Goal: Task Accomplishment & Management: Complete application form

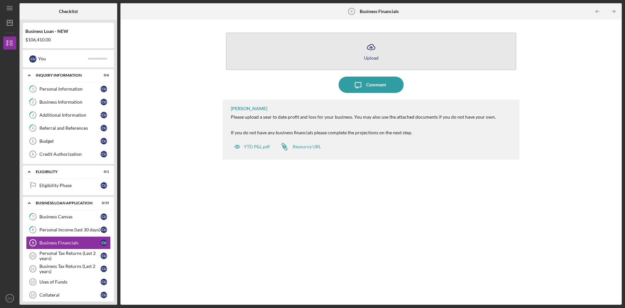
scroll to position [90, 0]
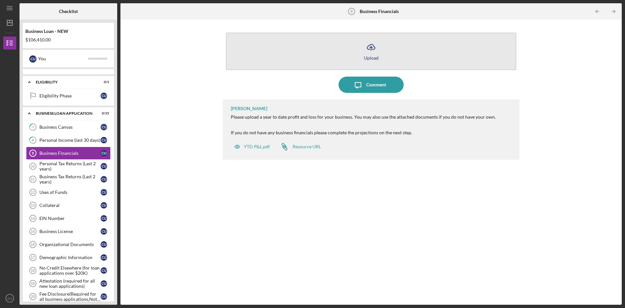
click at [373, 53] on icon "Icon/Upload" at bounding box center [371, 47] width 16 height 16
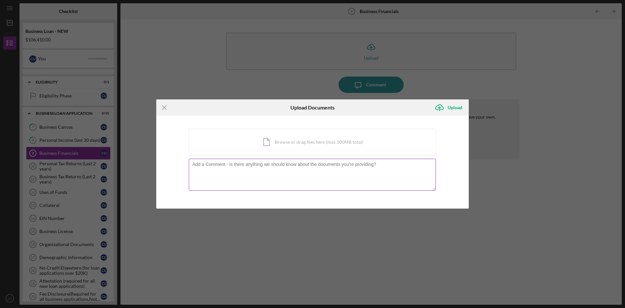
click at [257, 166] on textarea at bounding box center [312, 175] width 247 height 32
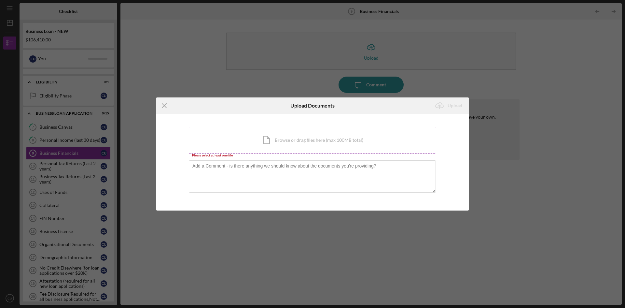
click at [272, 144] on div "Icon/Document Browse or drag files here (max 100MB total) Tap to choose files o…" at bounding box center [313, 140] width 248 height 27
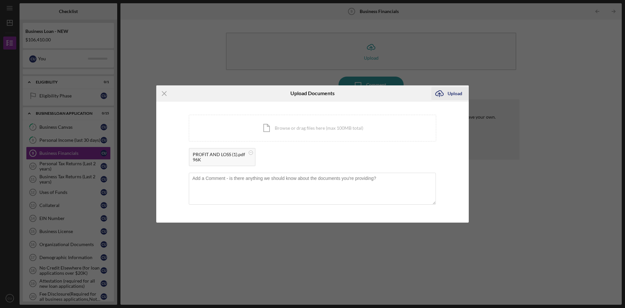
click at [451, 92] on div "Upload" at bounding box center [455, 93] width 15 height 13
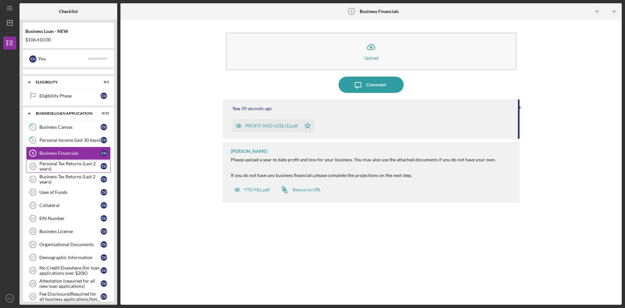
click at [71, 167] on div "Personal Tax Returns (Last 2 years)" at bounding box center [69, 166] width 61 height 10
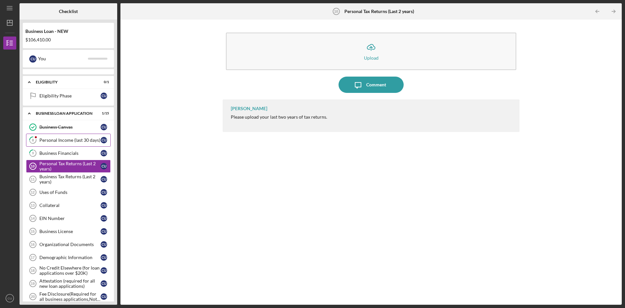
click at [59, 139] on div "Personal Income (last 30 days)" at bounding box center [69, 139] width 61 height 5
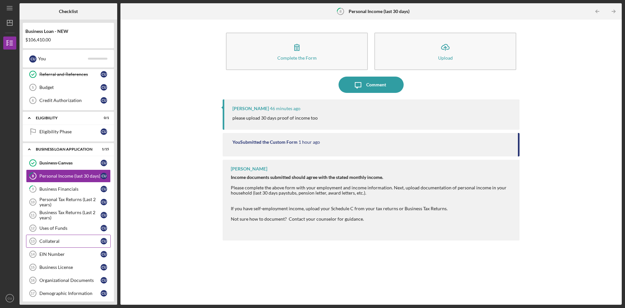
scroll to position [65, 0]
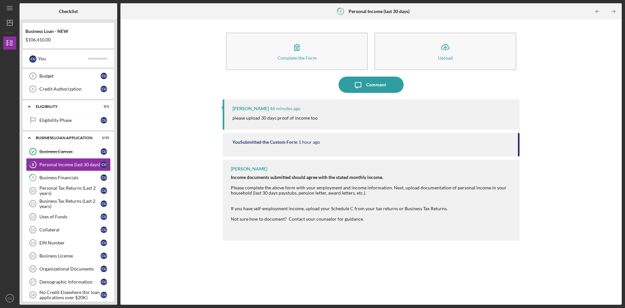
drag, startPoint x: 191, startPoint y: 57, endPoint x: 201, endPoint y: 48, distance: 13.8
click at [191, 57] on div "Complete the Form Form Icon/Upload Upload Icon/Message Comment [PERSON_NAME] 46…" at bounding box center [371, 162] width 495 height 279
click at [68, 178] on div "Business Financials" at bounding box center [69, 177] width 61 height 5
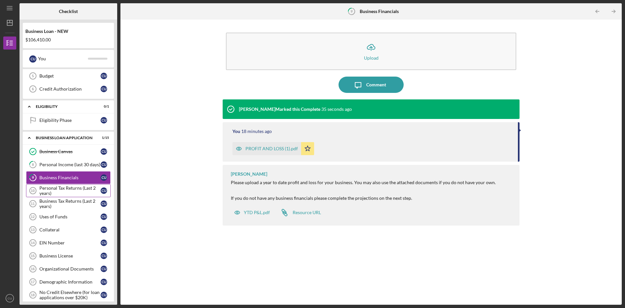
click at [68, 189] on div "Personal Tax Returns (Last 2 years)" at bounding box center [69, 190] width 61 height 10
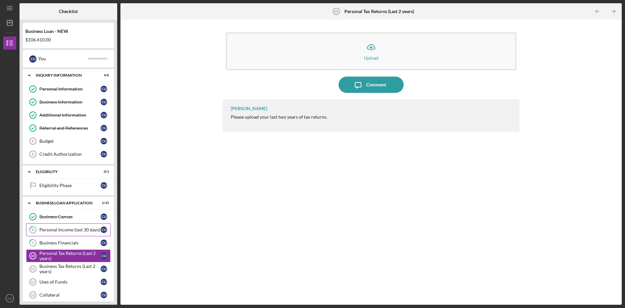
click at [62, 228] on div "Personal Income (last 30 days)" at bounding box center [69, 229] width 61 height 5
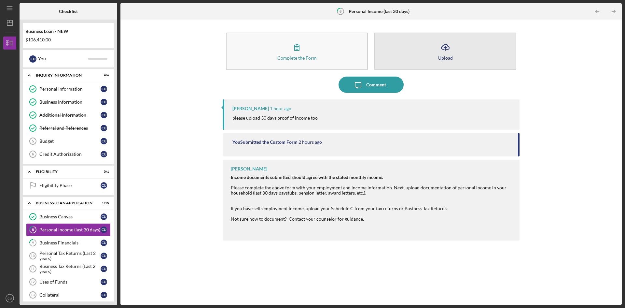
click at [446, 53] on icon "Icon/Upload" at bounding box center [445, 47] width 16 height 16
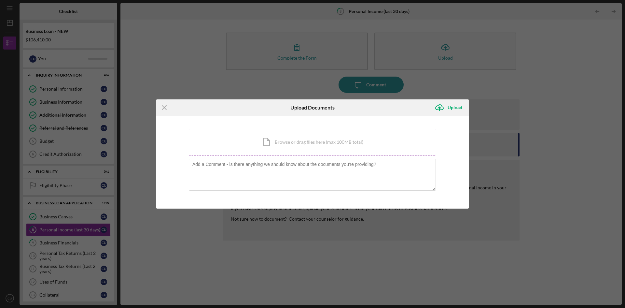
click at [272, 141] on div "Icon/Document Browse or drag files here (max 100MB total) Tap to choose files o…" at bounding box center [313, 142] width 248 height 27
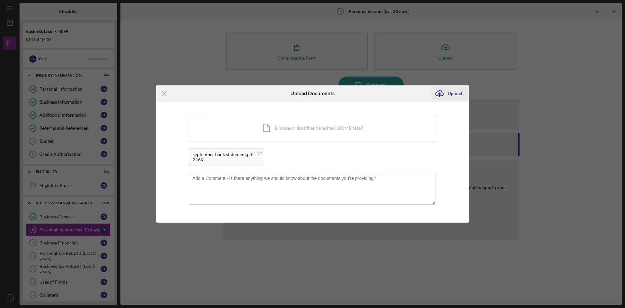
click at [452, 94] on div "Upload" at bounding box center [455, 93] width 15 height 13
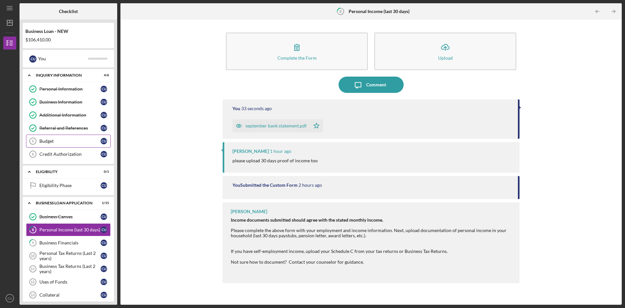
click at [56, 140] on div "Budget" at bounding box center [69, 140] width 61 height 5
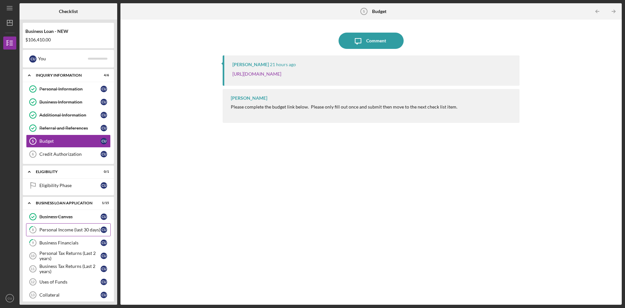
click at [56, 231] on div "Personal Income (last 30 days)" at bounding box center [69, 229] width 61 height 5
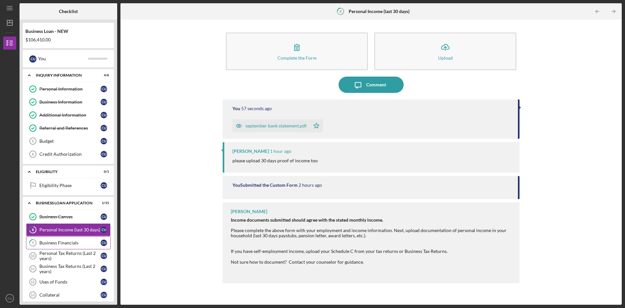
click at [66, 244] on div "Business Financials" at bounding box center [69, 242] width 61 height 5
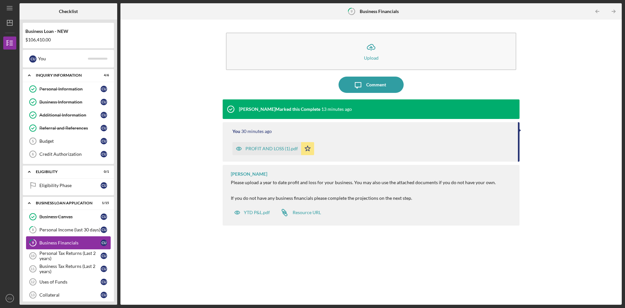
scroll to position [33, 0]
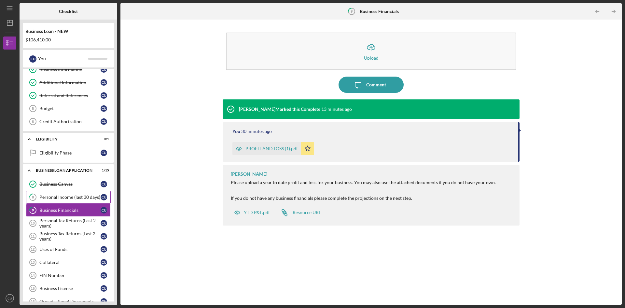
click at [54, 197] on div "Personal Income (last 30 days)" at bounding box center [69, 196] width 61 height 5
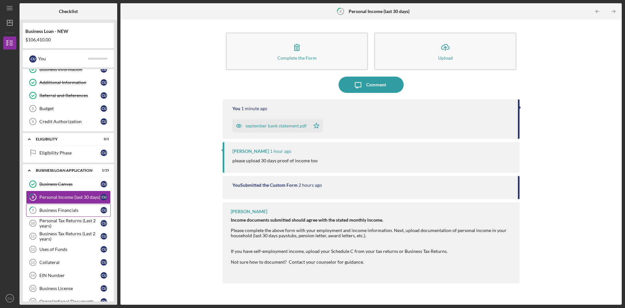
click at [66, 213] on link "9 Business Financials C U" at bounding box center [68, 210] width 85 height 13
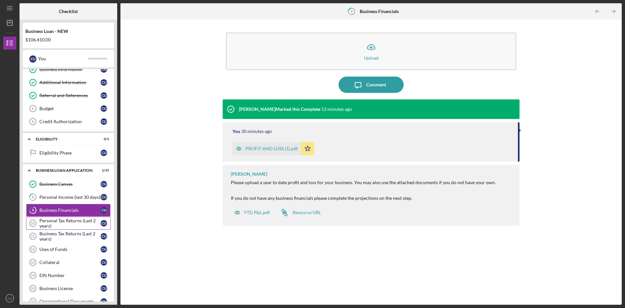
click at [67, 217] on link "Personal Tax Returns (Last 2 years) 10 Personal Tax Returns (Last 2 years) C U" at bounding box center [68, 223] width 85 height 13
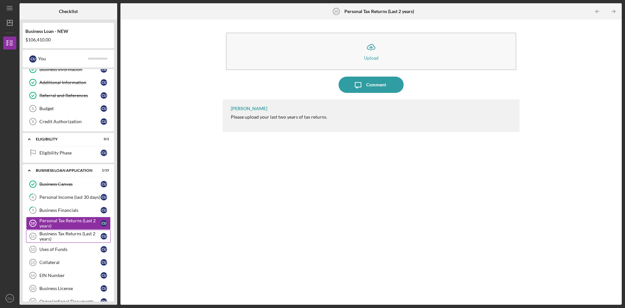
click at [69, 236] on div "Business Tax Returns (Last 2 years)" at bounding box center [69, 236] width 61 height 10
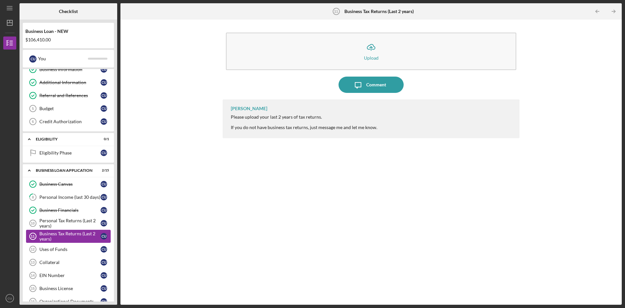
click at [61, 234] on div "Business Tax Returns (Last 2 years)" at bounding box center [69, 236] width 61 height 10
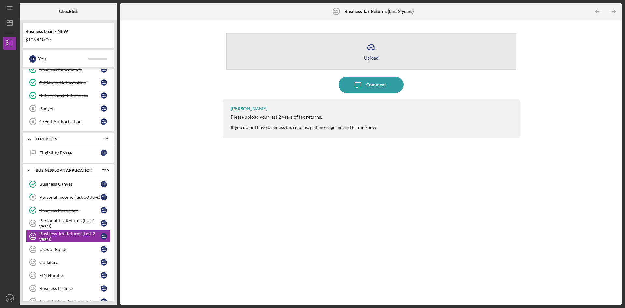
click at [371, 48] on icon "Icon/Upload" at bounding box center [371, 47] width 16 height 16
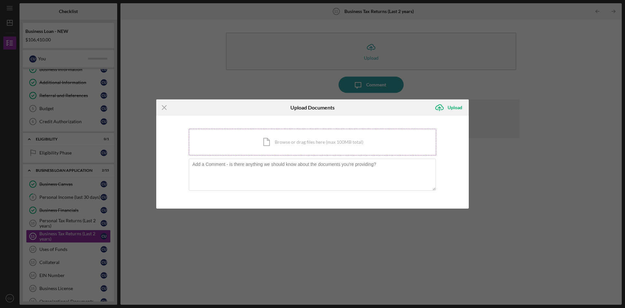
click at [270, 145] on div "Icon/Document Browse or drag files here (max 100MB total) Tap to choose files o…" at bounding box center [313, 142] width 248 height 27
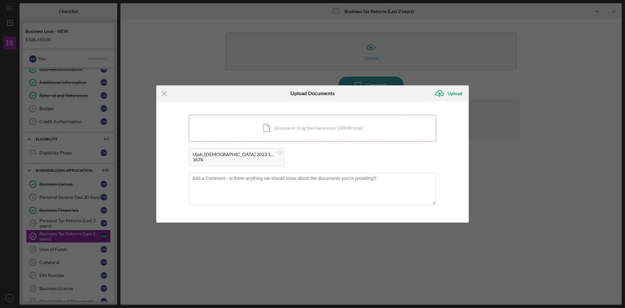
click at [264, 128] on div "Icon/Document Browse or drag files here (max 100MB total) Tap to choose files o…" at bounding box center [313, 128] width 248 height 27
click at [456, 95] on div "Upload" at bounding box center [455, 93] width 15 height 13
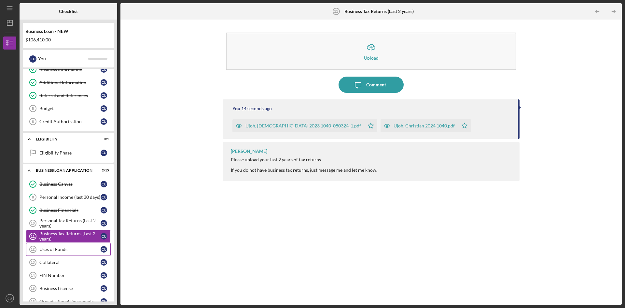
click at [55, 248] on div "Uses of Funds" at bounding box center [69, 249] width 61 height 5
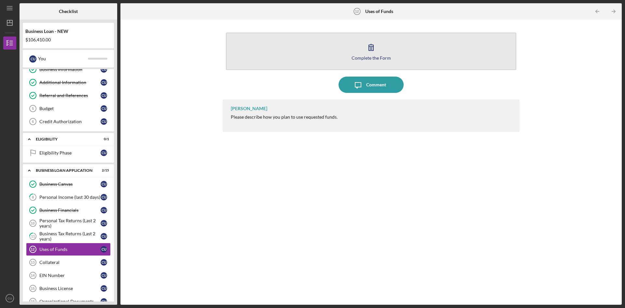
click at [374, 55] on div "Complete the Form" at bounding box center [371, 57] width 39 height 5
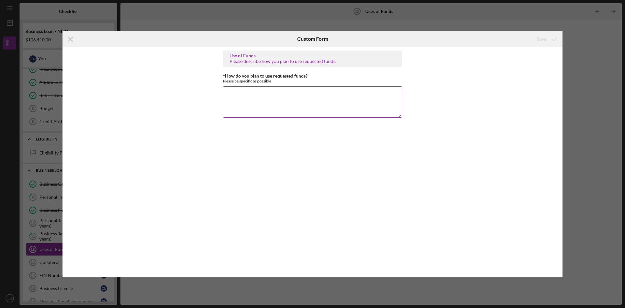
click at [281, 98] on textarea "*How do you plan to use requested funds?" at bounding box center [312, 101] width 179 height 31
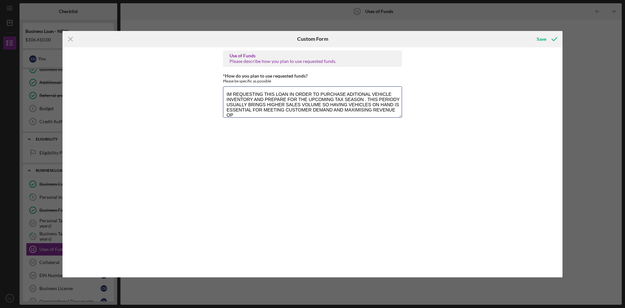
scroll to position [0, 0]
type textarea "IM REQUESTING THIS LOAN IN ORDER TO PURCHASE ADITIONAL VEHICLE INVENTORY AND PR…"
click at [540, 39] on div "Save" at bounding box center [541, 39] width 9 height 13
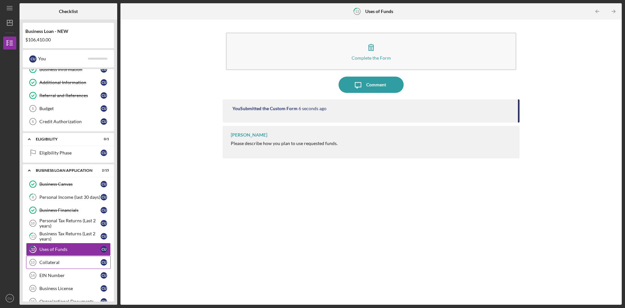
click at [55, 265] on div "Collateral" at bounding box center [69, 262] width 61 height 5
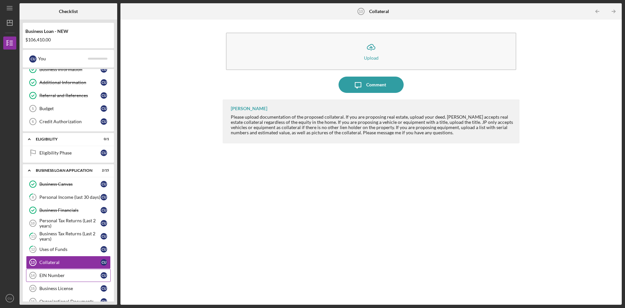
click at [54, 275] on div "EIN Number" at bounding box center [69, 275] width 61 height 5
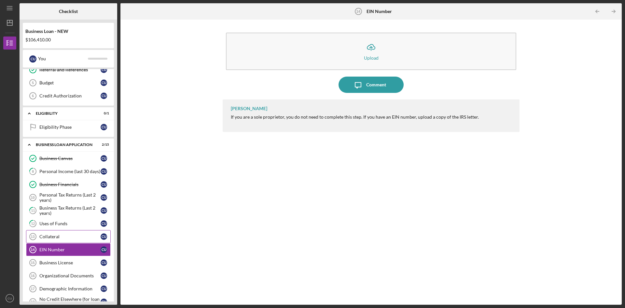
scroll to position [65, 0]
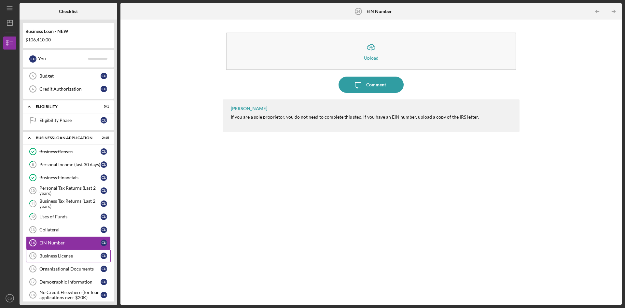
click at [62, 255] on div "Business License" at bounding box center [69, 255] width 61 height 5
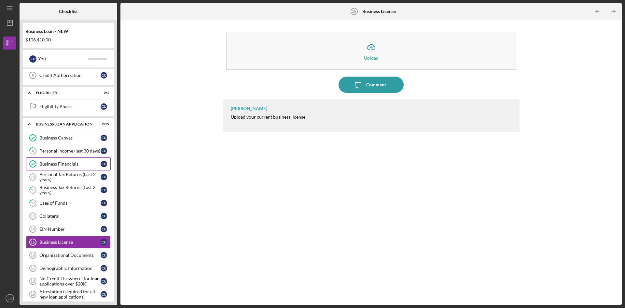
scroll to position [90, 0]
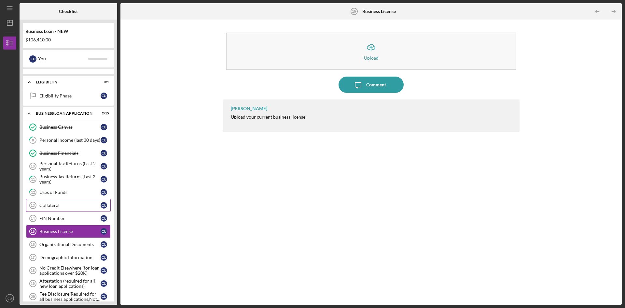
click at [56, 204] on div "Collateral" at bounding box center [69, 205] width 61 height 5
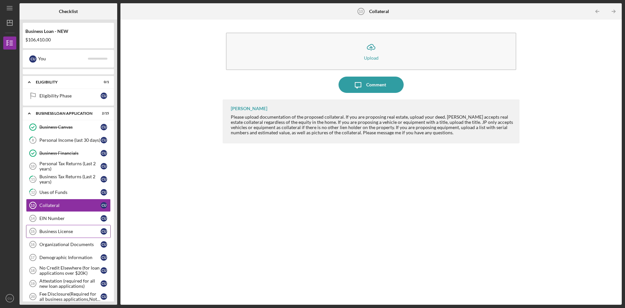
click at [57, 231] on div "Business License" at bounding box center [69, 231] width 61 height 5
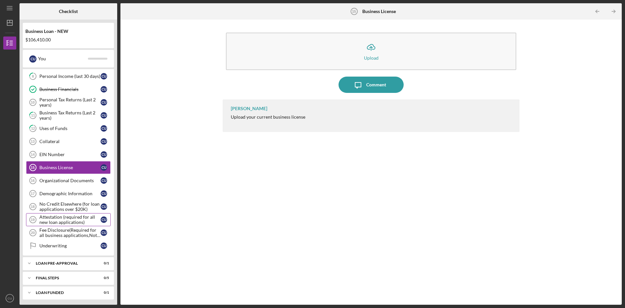
scroll to position [155, 0]
click at [50, 141] on div "Collateral" at bounding box center [69, 139] width 61 height 5
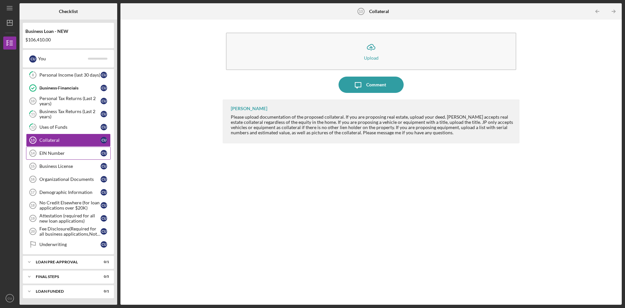
click at [51, 153] on div "EIN Number" at bounding box center [69, 152] width 61 height 5
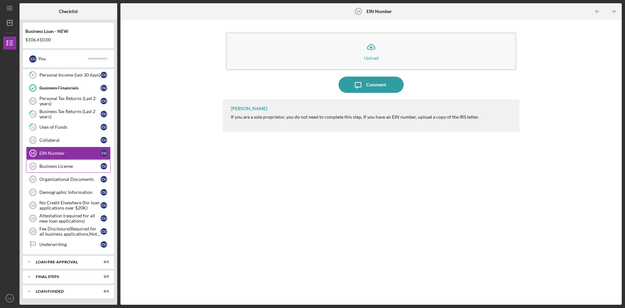
click at [47, 166] on div "Business License" at bounding box center [69, 166] width 61 height 5
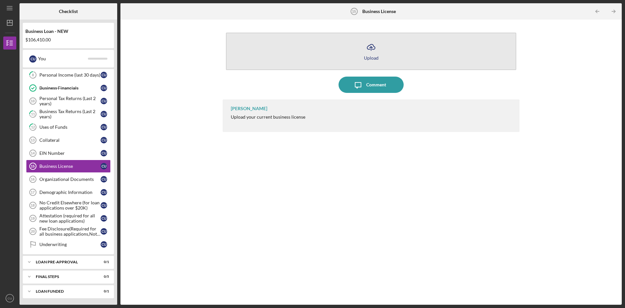
click at [369, 49] on icon "button" at bounding box center [371, 46] width 8 height 5
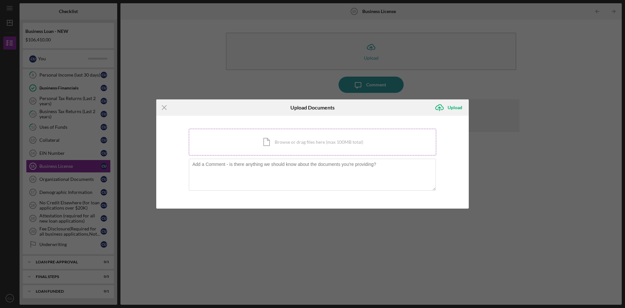
click at [268, 143] on div "Icon/Document Browse or drag files here (max 100MB total) Tap to choose files o…" at bounding box center [313, 142] width 248 height 27
click at [163, 107] on icon "Icon/Menu Close" at bounding box center [164, 107] width 16 height 16
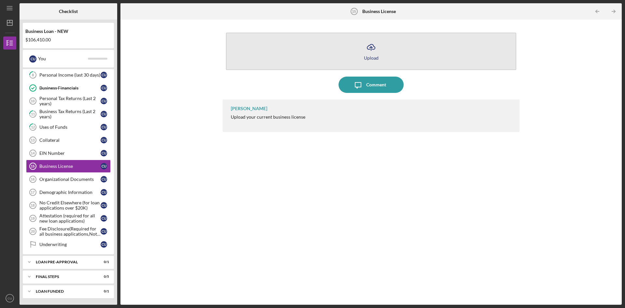
click at [371, 47] on icon "Icon/Upload" at bounding box center [371, 47] width 16 height 16
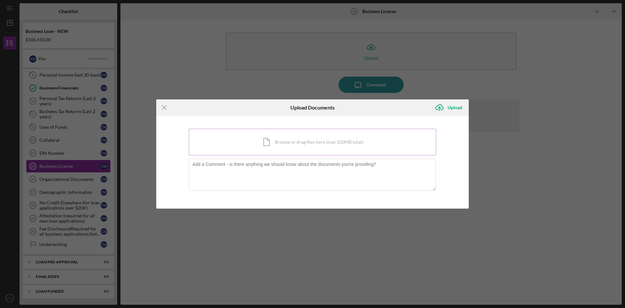
click at [269, 141] on div "Icon/Document Browse or drag files here (max 100MB total) Tap to choose files o…" at bounding box center [313, 142] width 248 height 27
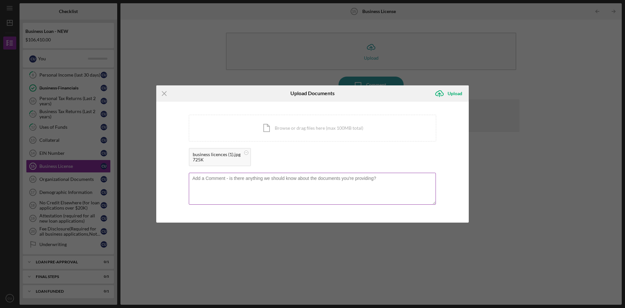
click at [267, 181] on textarea at bounding box center [312, 189] width 247 height 32
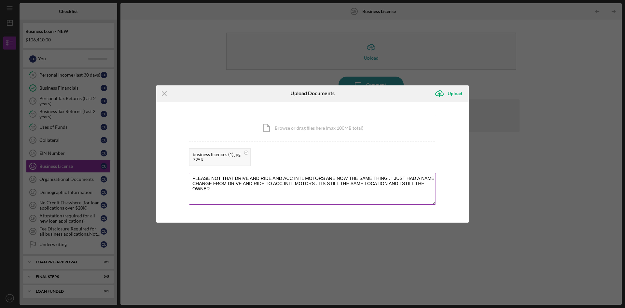
click at [287, 191] on textarea "PLEASE NOT THAT DRIVE AND RIDE AND ACC INTL MOTORS ARE NOW THE SAME THING . I J…" at bounding box center [312, 189] width 247 height 32
click at [220, 177] on textarea "PLEASE NOT THAT DRIVE AND RIDE AND ACC INTL MOTORS ARE NOW THE SAME THING . I J…" at bounding box center [312, 189] width 247 height 32
click at [262, 179] on textarea "PLEASE NOTE THAT DRIVE AND RIDE AND ACC INTL MOTORS ARE NOW THE SAME THING . I …" at bounding box center [312, 189] width 247 height 32
click at [252, 183] on textarea "PLEASE NOTE THAT DRIVE & RIDE AND ACC INTL MOTORS ARE NOW THE SAME THING . I JU…" at bounding box center [312, 189] width 247 height 32
type textarea "PLEASE NOTE THAT DRIVE & RIDE AND ACC INTL MOTORS ARE NOW THE SAME THING . I JU…"
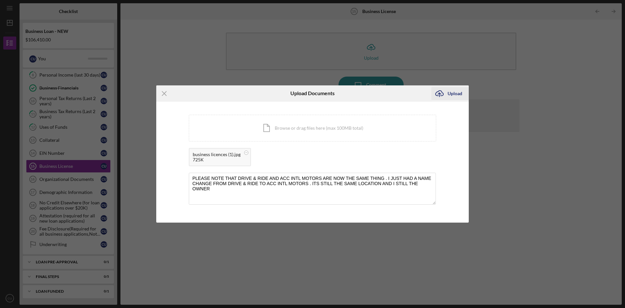
click at [456, 96] on div "Upload" at bounding box center [455, 93] width 15 height 13
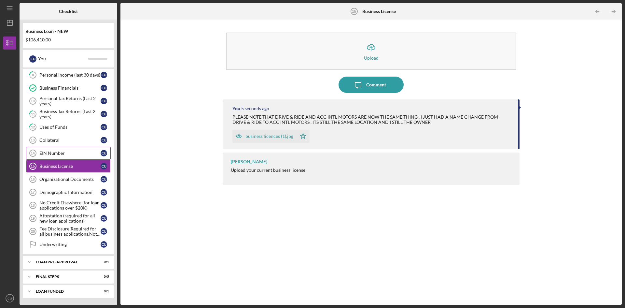
click at [51, 154] on div "EIN Number" at bounding box center [69, 152] width 61 height 5
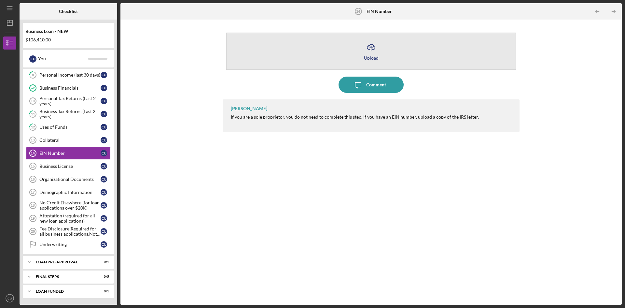
click at [371, 49] on icon "Icon/Upload" at bounding box center [371, 47] width 16 height 16
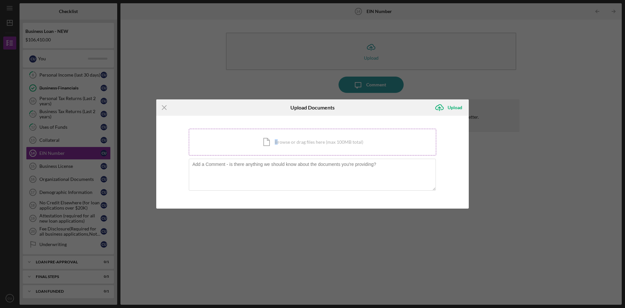
click at [278, 138] on div "Icon/Document Browse or drag files here (max 100MB total) Tap to choose files o…" at bounding box center [313, 142] width 248 height 27
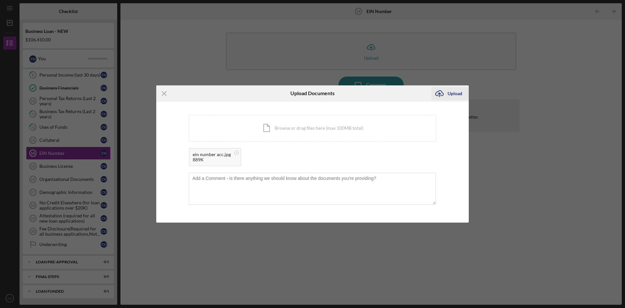
click at [454, 93] on div "Upload" at bounding box center [455, 93] width 15 height 13
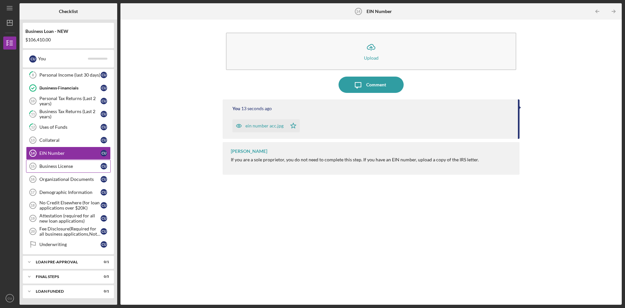
click at [63, 166] on div "Business License" at bounding box center [69, 166] width 61 height 5
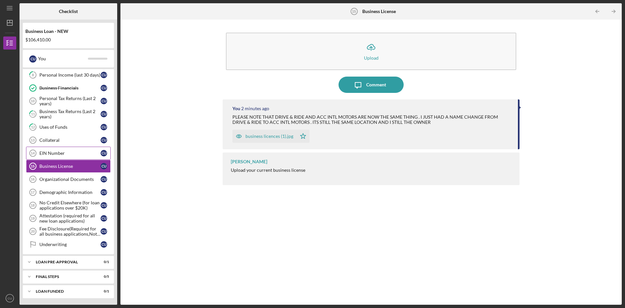
click at [59, 153] on div "EIN Number" at bounding box center [69, 152] width 61 height 5
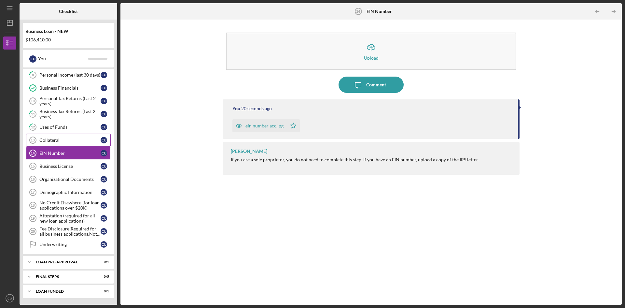
click at [53, 140] on div "Collateral" at bounding box center [69, 139] width 61 height 5
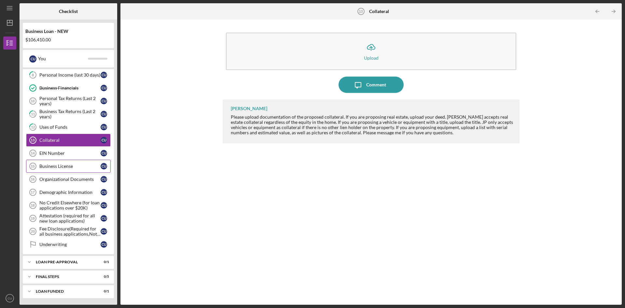
click at [64, 168] on div "Business License" at bounding box center [69, 166] width 61 height 5
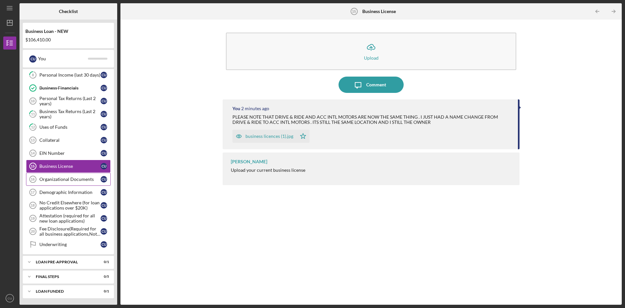
click at [65, 179] on div "Organizational Documents" at bounding box center [69, 179] width 61 height 5
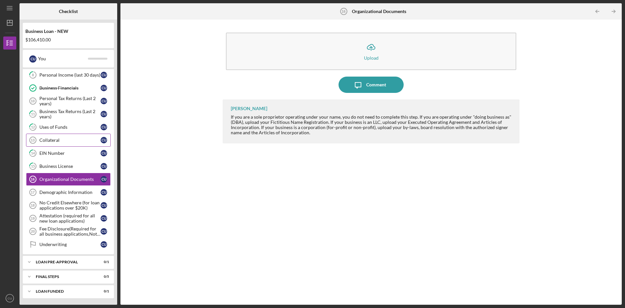
click at [54, 141] on div "Collateral" at bounding box center [69, 139] width 61 height 5
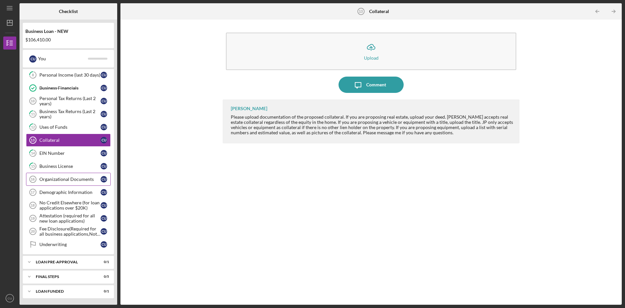
click at [62, 179] on div "Organizational Documents" at bounding box center [69, 179] width 61 height 5
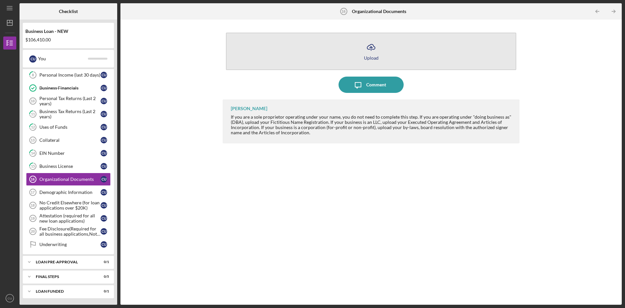
click at [375, 48] on icon "Icon/Upload" at bounding box center [371, 47] width 16 height 16
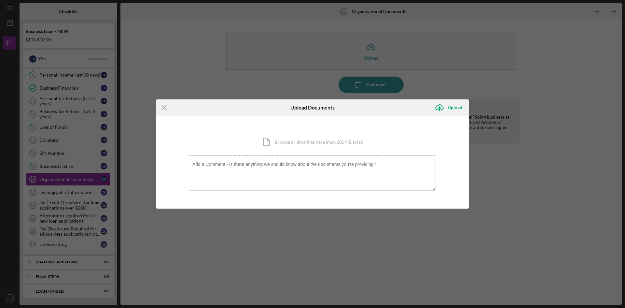
click at [273, 145] on div "Icon/Document Browse or drag files here (max 100MB total) Tap to choose files o…" at bounding box center [313, 142] width 248 height 27
click at [263, 142] on div "Icon/Document Browse or drag files here (max 100MB total) Tap to choose files o…" at bounding box center [313, 142] width 248 height 27
click at [290, 144] on div "Icon/Document Browse or drag files here (max 100MB total) Tap to choose files o…" at bounding box center [313, 142] width 248 height 27
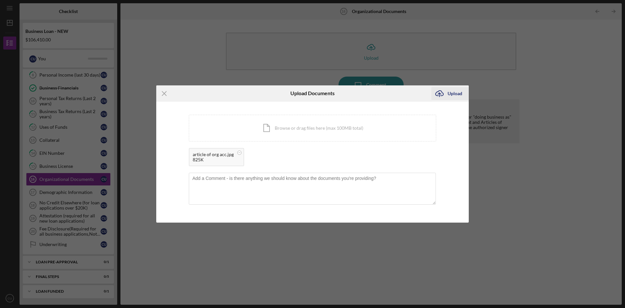
click at [453, 94] on div "Upload" at bounding box center [455, 93] width 15 height 13
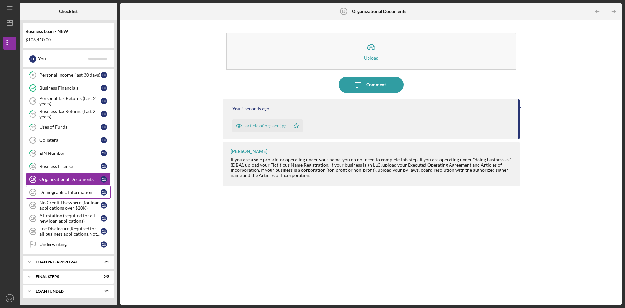
click at [66, 194] on div "Demographic Information" at bounding box center [69, 192] width 61 height 5
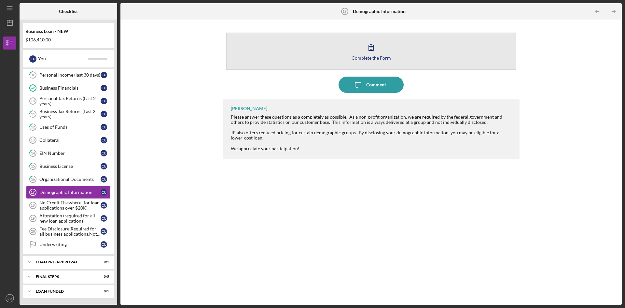
click at [371, 50] on icon "button" at bounding box center [371, 47] width 16 height 16
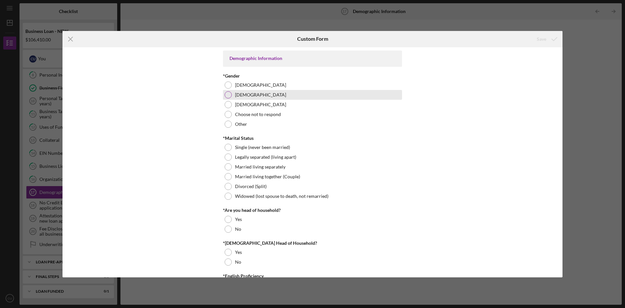
click at [228, 95] on div at bounding box center [228, 94] width 7 height 7
click at [227, 167] on div at bounding box center [228, 166] width 7 height 7
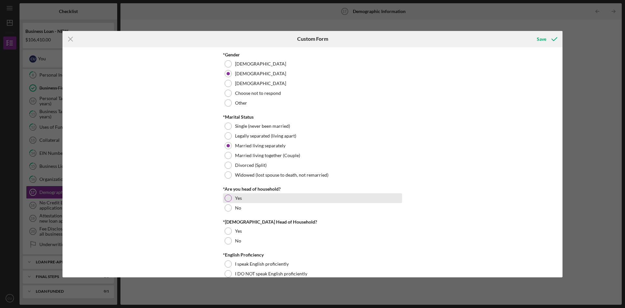
scroll to position [33, 0]
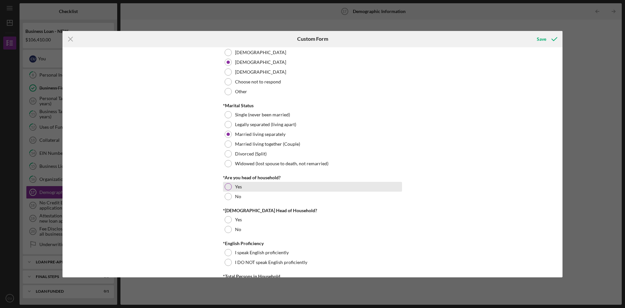
click at [229, 187] on div at bounding box center [228, 186] width 7 height 7
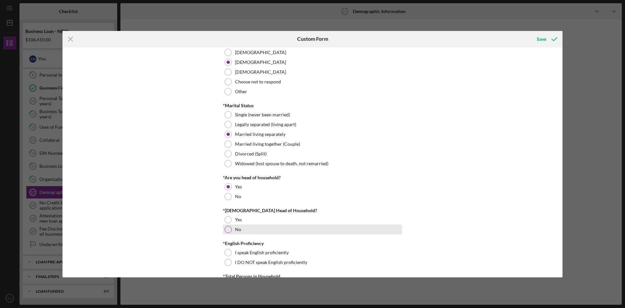
drag, startPoint x: 226, startPoint y: 228, endPoint x: 234, endPoint y: 227, distance: 7.3
click at [227, 228] on div at bounding box center [228, 229] width 7 height 7
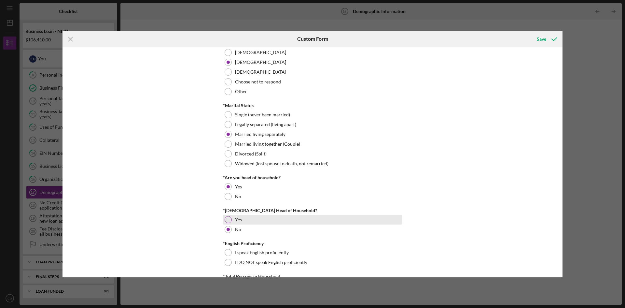
scroll to position [65, 0]
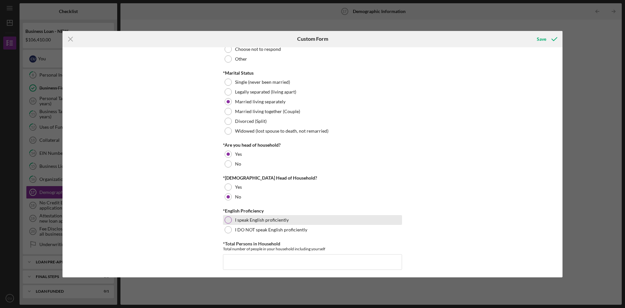
click at [227, 220] on div at bounding box center [228, 219] width 7 height 7
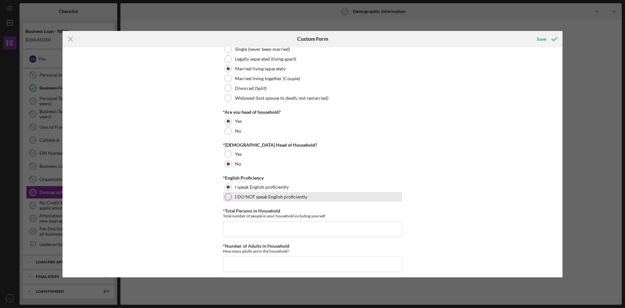
scroll to position [130, 0]
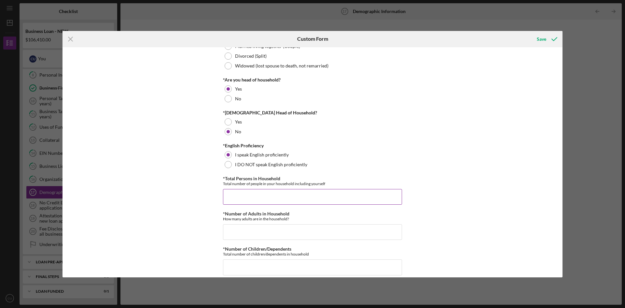
click at [247, 195] on input "*Total Persons in Household" at bounding box center [312, 197] width 179 height 16
type input "1"
drag, startPoint x: 252, startPoint y: 230, endPoint x: 259, endPoint y: 213, distance: 18.4
click at [252, 230] on input "*Number of Adults in Household" at bounding box center [312, 232] width 179 height 16
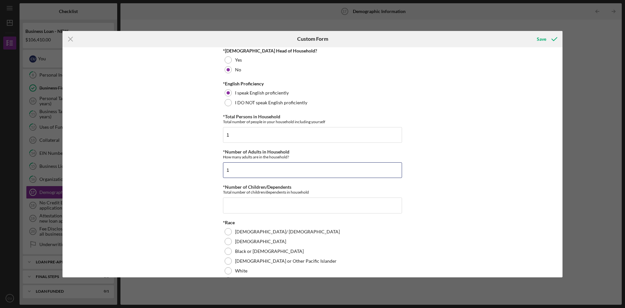
scroll to position [195, 0]
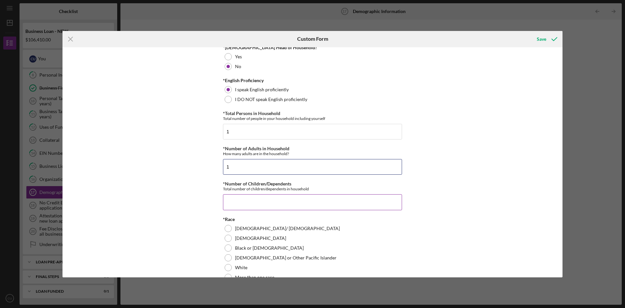
type input "1"
click at [275, 204] on input "*Number of Children/Dependents" at bounding box center [312, 202] width 179 height 16
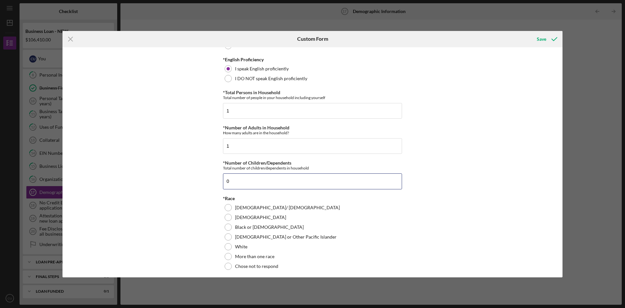
scroll to position [228, 0]
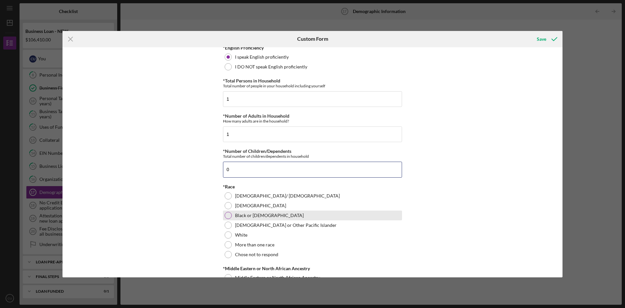
type input "0"
click at [229, 216] on div at bounding box center [228, 215] width 7 height 7
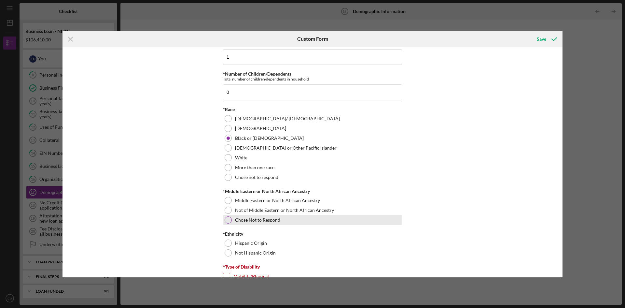
scroll to position [326, 0]
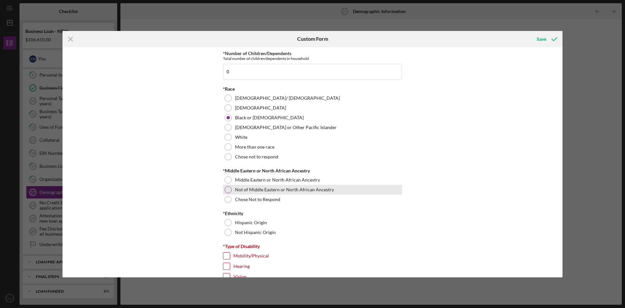
click at [228, 190] on div at bounding box center [228, 189] width 7 height 7
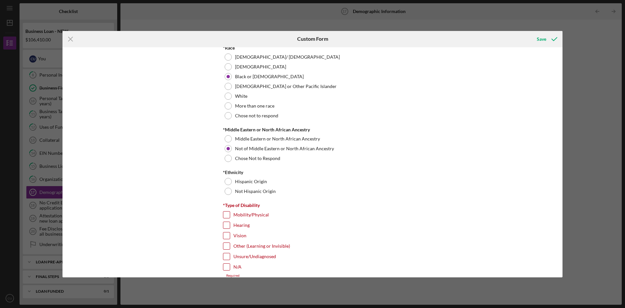
scroll to position [391, 0]
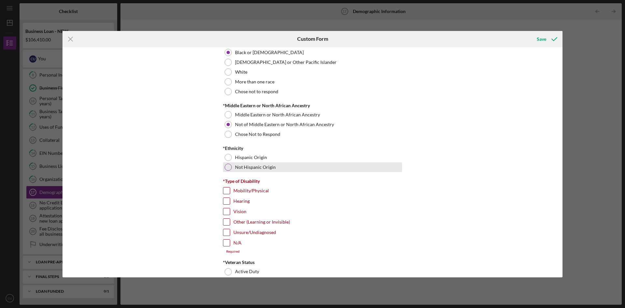
click at [228, 169] on div at bounding box center [228, 167] width 7 height 7
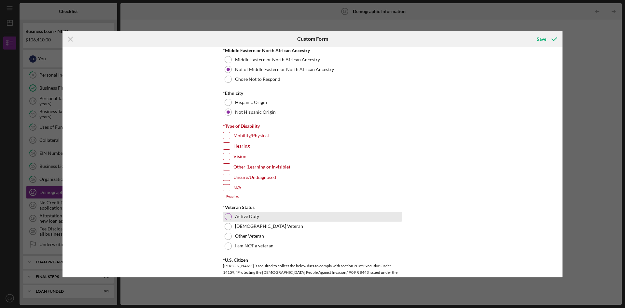
scroll to position [456, 0]
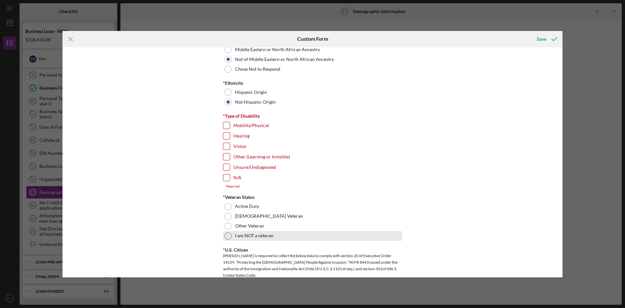
click at [226, 236] on div at bounding box center [228, 235] width 7 height 7
click at [226, 178] on input "N/A" at bounding box center [226, 177] width 7 height 7
checkbox input "true"
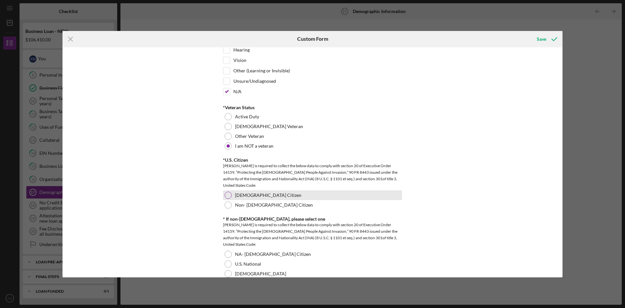
scroll to position [554, 0]
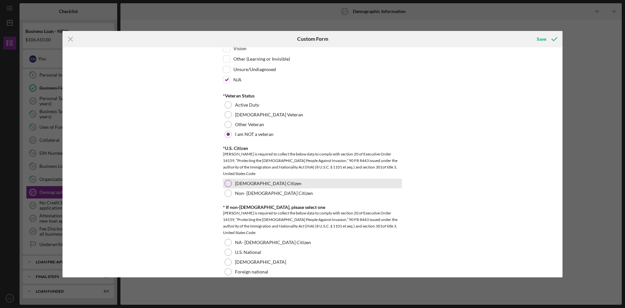
click at [229, 184] on div at bounding box center [228, 183] width 7 height 7
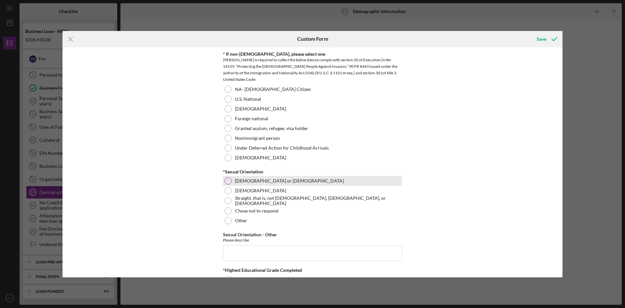
scroll to position [717, 0]
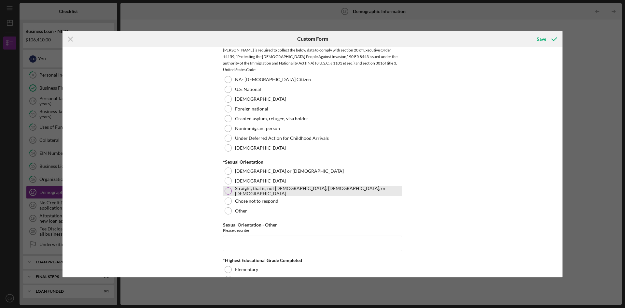
click at [228, 192] on div at bounding box center [228, 190] width 7 height 7
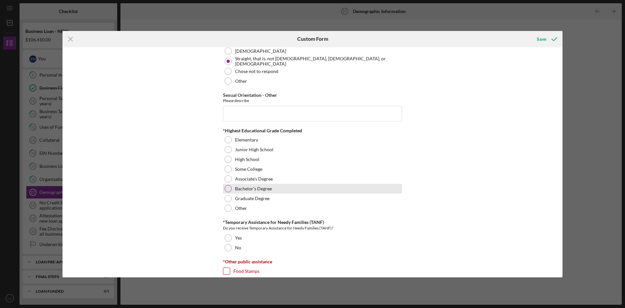
scroll to position [847, 0]
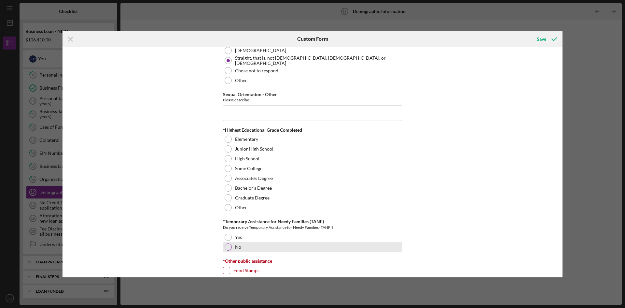
click at [229, 246] on div at bounding box center [228, 246] width 7 height 7
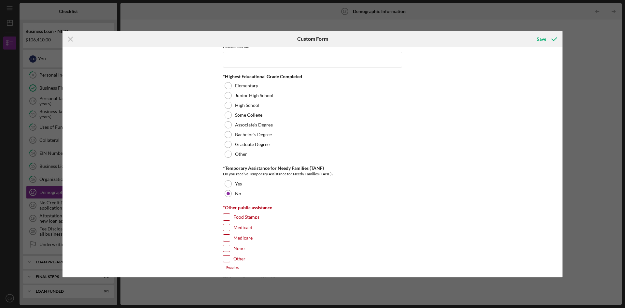
scroll to position [912, 0]
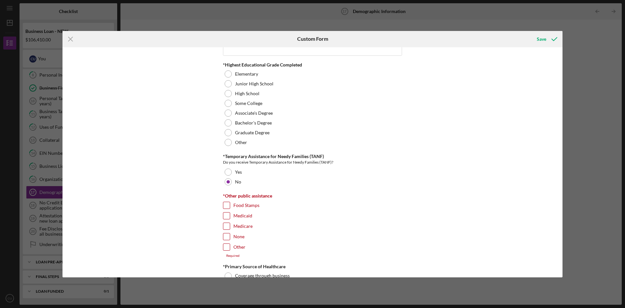
click at [229, 236] on input "None" at bounding box center [226, 236] width 7 height 7
checkbox input "true"
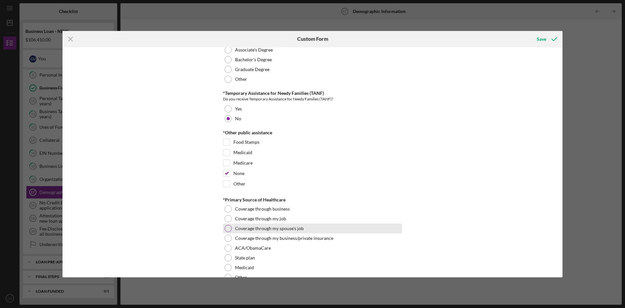
scroll to position [977, 0]
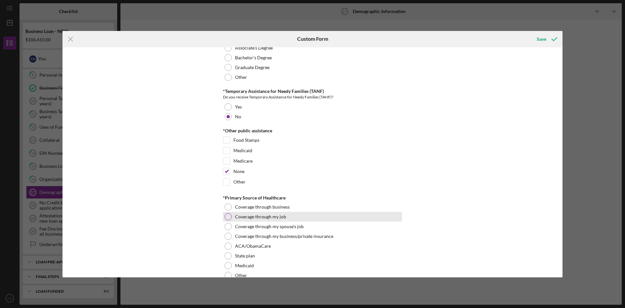
click at [229, 217] on div at bounding box center [228, 216] width 7 height 7
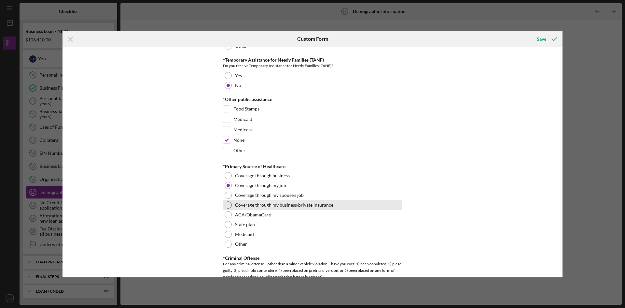
scroll to position [1042, 0]
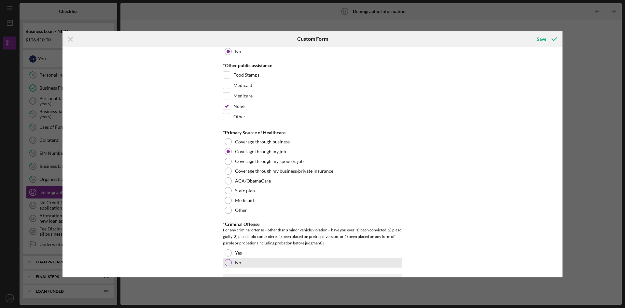
click at [229, 264] on div at bounding box center [228, 262] width 7 height 7
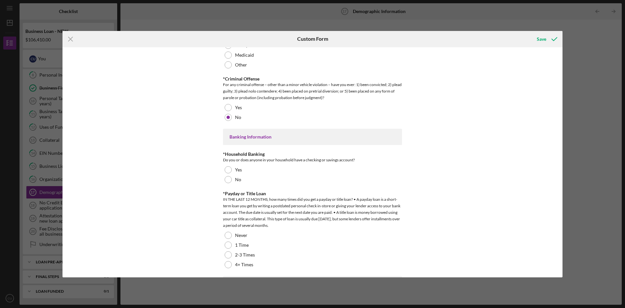
scroll to position [1173, 0]
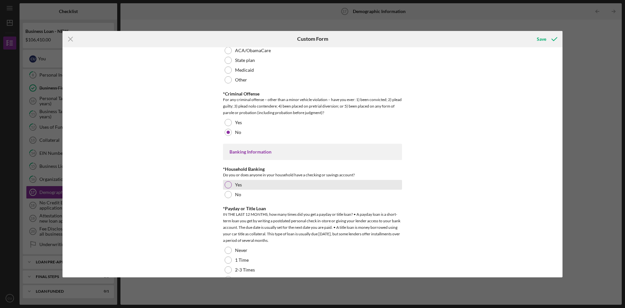
click at [230, 184] on div at bounding box center [228, 184] width 7 height 7
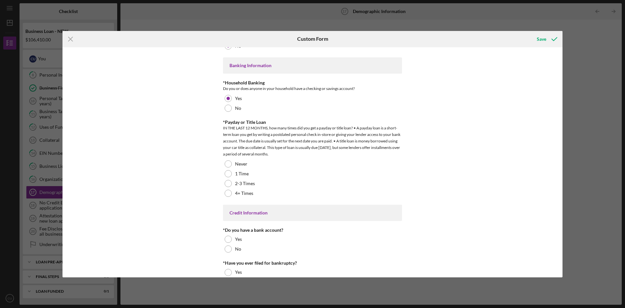
scroll to position [1270, 0]
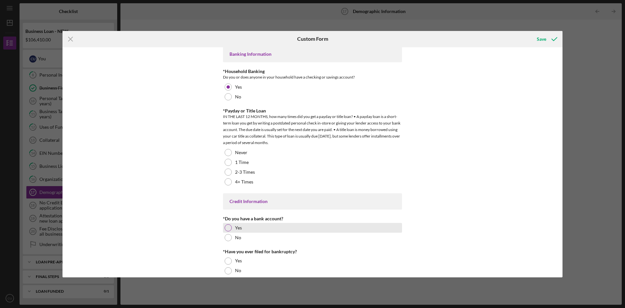
click at [232, 225] on div "Yes" at bounding box center [312, 228] width 179 height 10
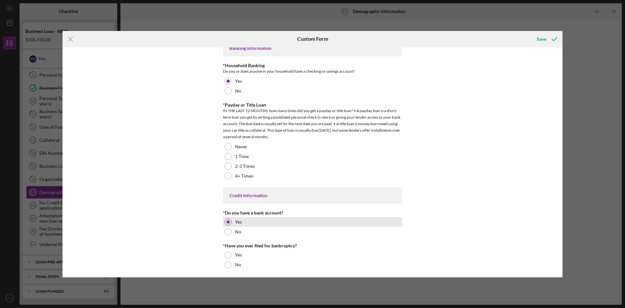
scroll to position [1278, 0]
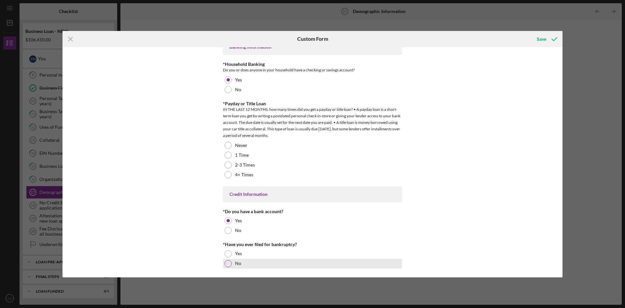
click at [229, 262] on div at bounding box center [228, 263] width 7 height 7
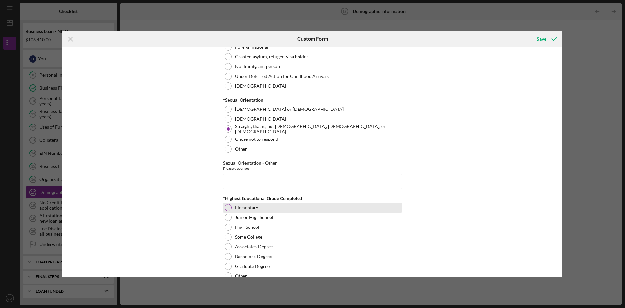
scroll to position [814, 0]
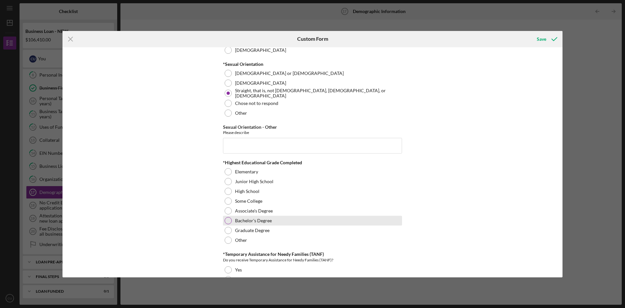
click at [225, 219] on div at bounding box center [228, 220] width 7 height 7
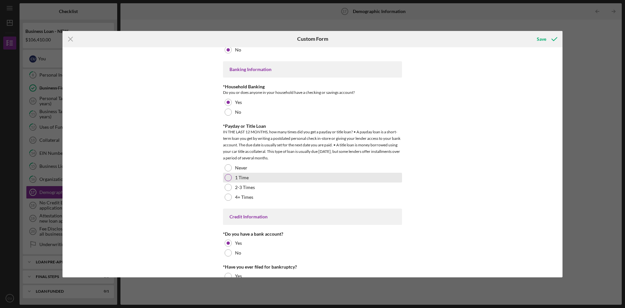
scroll to position [1270, 0]
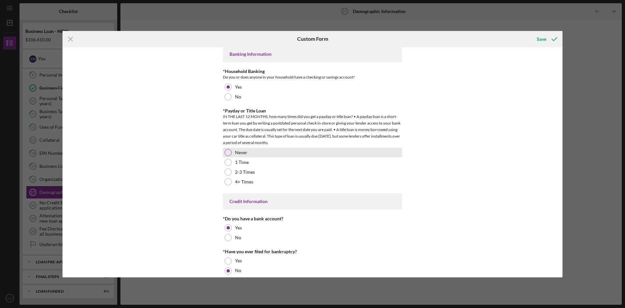
click at [228, 153] on div at bounding box center [228, 152] width 7 height 7
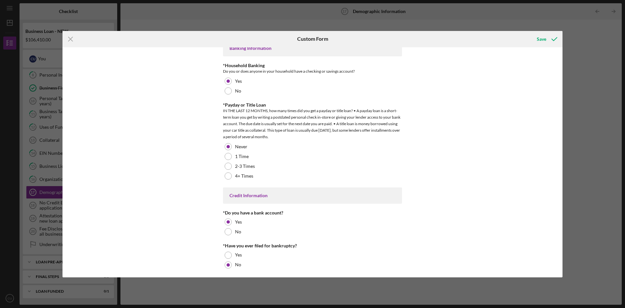
scroll to position [1278, 0]
click at [548, 42] on icon "submit" at bounding box center [555, 39] width 16 height 16
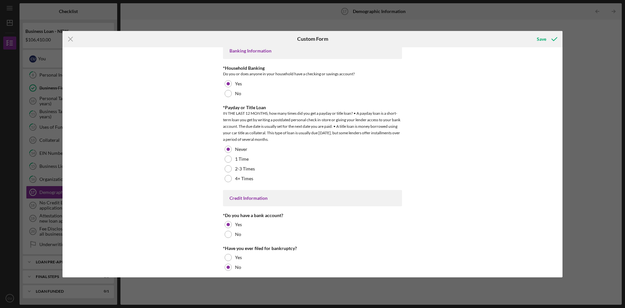
scroll to position [1281, 0]
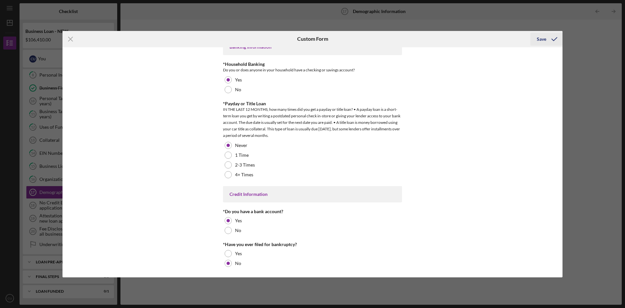
click at [543, 38] on div "Save" at bounding box center [541, 39] width 9 height 13
click at [546, 39] on div "Save" at bounding box center [541, 39] width 9 height 13
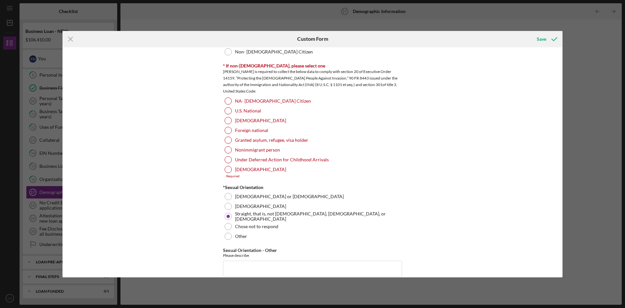
scroll to position [663, 0]
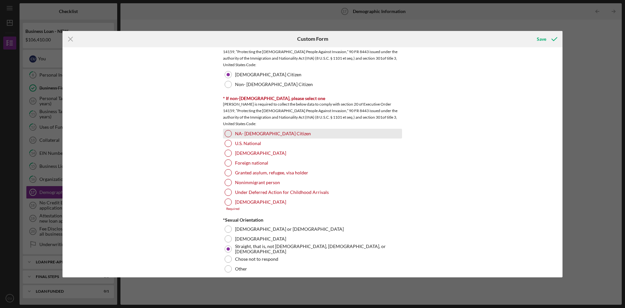
click at [228, 133] on div at bounding box center [228, 133] width 7 height 7
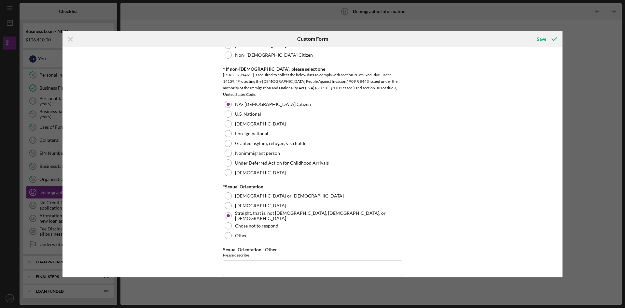
scroll to position [728, 0]
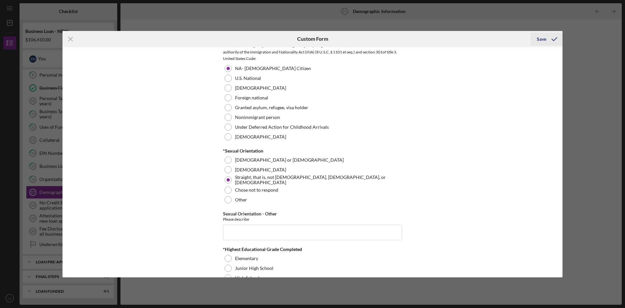
click at [545, 42] on div "Save" at bounding box center [541, 39] width 9 height 13
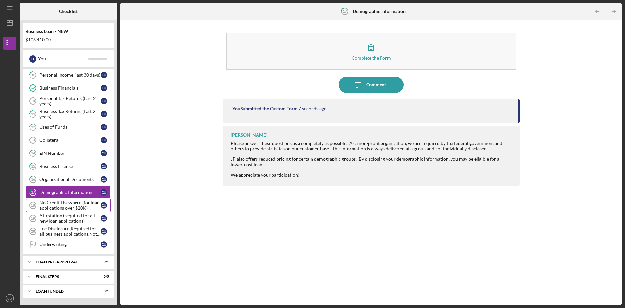
click at [70, 206] on div "No Credit Elsewhere (for loan applications over $20K)" at bounding box center [69, 205] width 61 height 10
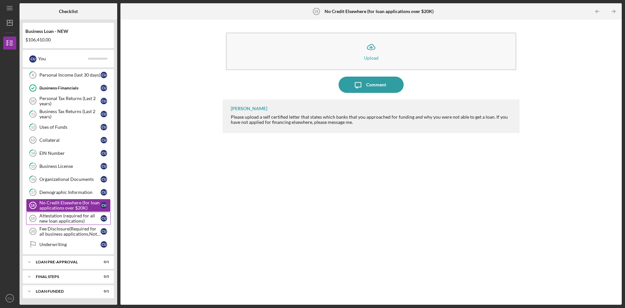
click at [79, 218] on div "Attestation (required for all new loan applications)" at bounding box center [69, 218] width 61 height 10
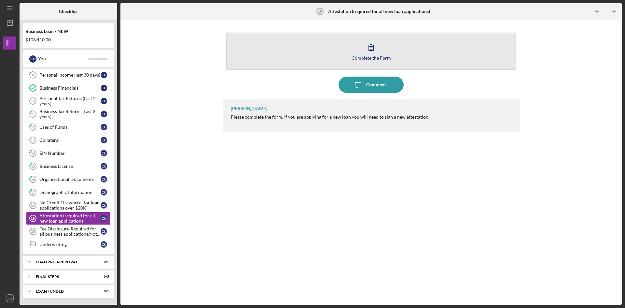
click at [358, 55] on div "Complete the Form" at bounding box center [371, 57] width 39 height 5
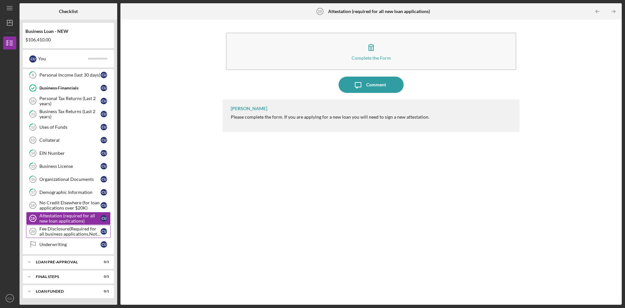
click at [75, 232] on div "Fee Disclosure(Required for all business applications,Not needed for Contractor…" at bounding box center [69, 231] width 61 height 10
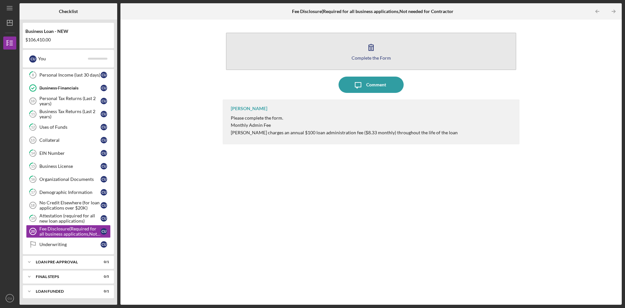
click at [364, 46] on icon "button" at bounding box center [371, 47] width 16 height 16
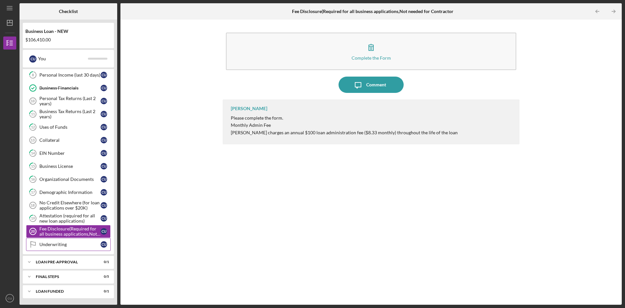
click at [89, 246] on div "Underwriting" at bounding box center [69, 244] width 61 height 5
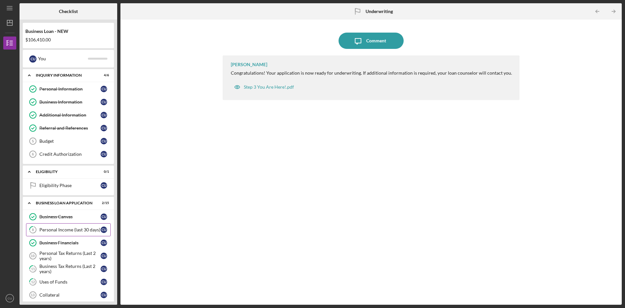
click at [71, 228] on div "Personal Income (last 30 days)" at bounding box center [69, 229] width 61 height 5
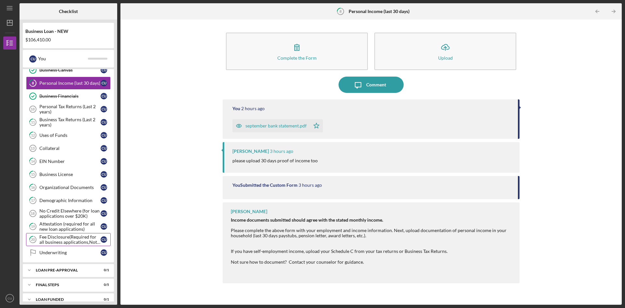
scroll to position [155, 0]
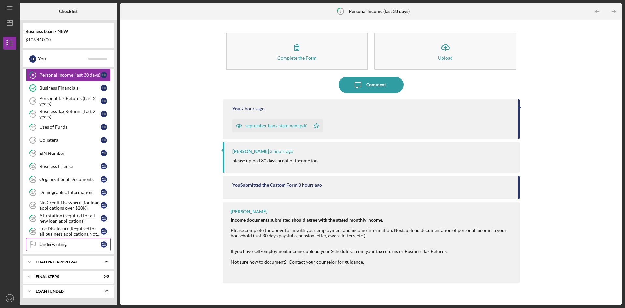
click at [59, 240] on link "Underwriting Underwriting C U" at bounding box center [68, 244] width 85 height 13
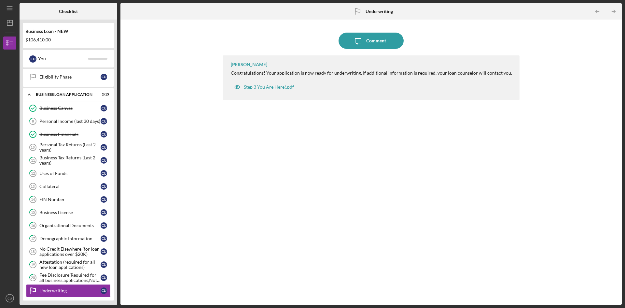
scroll to position [155, 0]
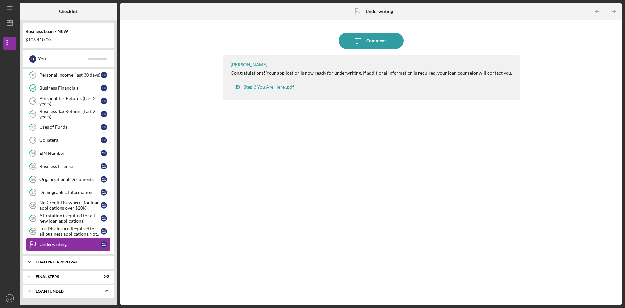
click at [68, 263] on div "LOAN PRE-APPROVAL" at bounding box center [71, 262] width 70 height 4
click at [80, 292] on div "FINAL STEPS" at bounding box center [71, 293] width 70 height 4
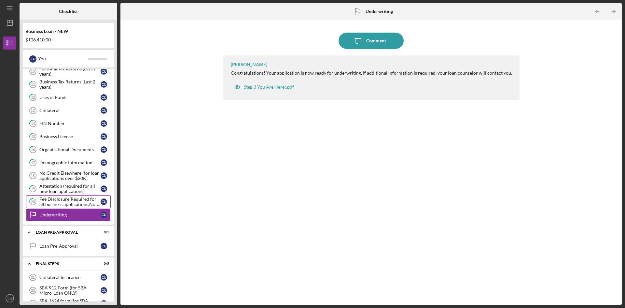
scroll to position [240, 0]
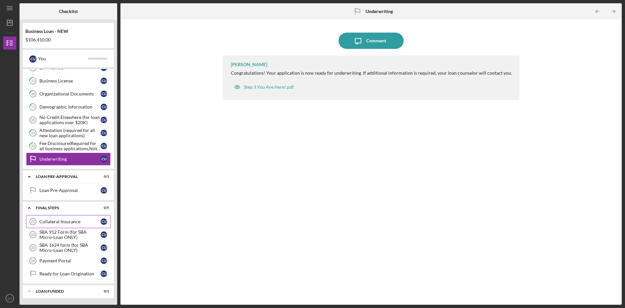
click at [56, 219] on link "Collateral Insurance 21 Collateral Insurance C U" at bounding box center [68, 221] width 85 height 13
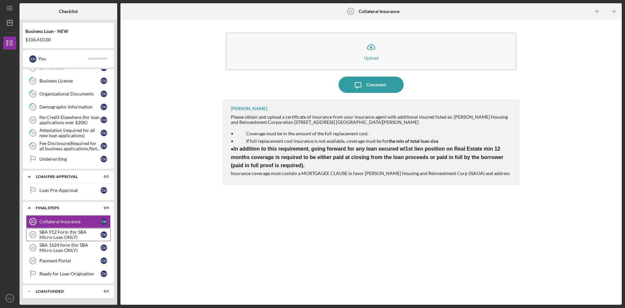
click at [67, 236] on div "SBA 912 Form (for SBA Micro-Loan ONLY)" at bounding box center [69, 234] width 61 height 10
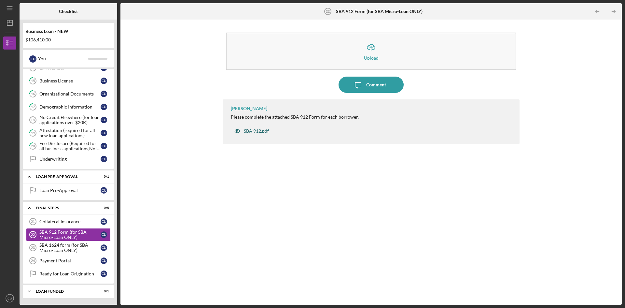
click at [250, 130] on div "SBA 912.pdf" at bounding box center [256, 130] width 25 height 5
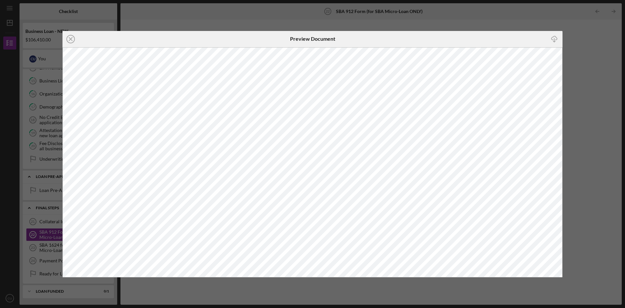
click at [71, 37] on icon "Icon/Close" at bounding box center [71, 39] width 16 height 16
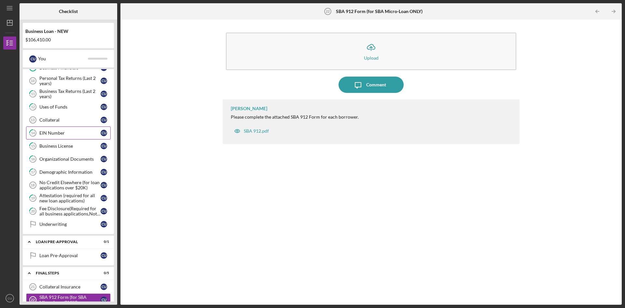
scroll to position [142, 0]
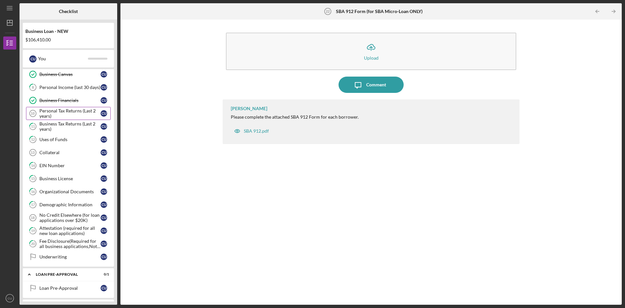
click at [50, 116] on div "Personal Tax Returns (Last 2 years)" at bounding box center [69, 113] width 61 height 10
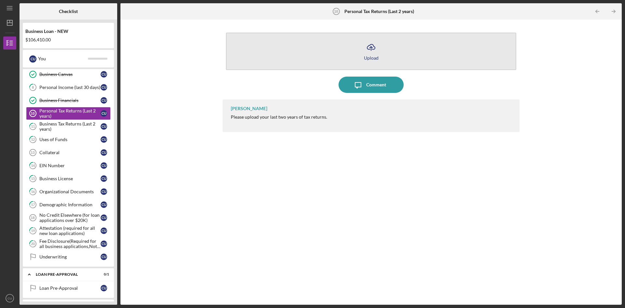
click at [368, 49] on icon "button" at bounding box center [371, 46] width 8 height 5
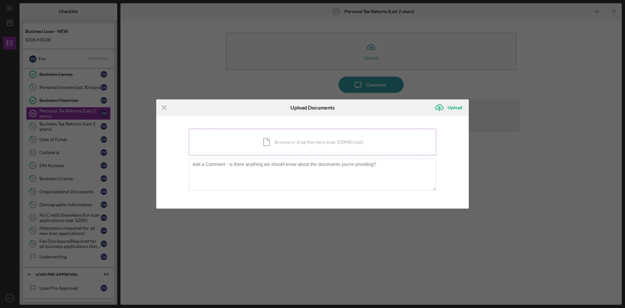
click at [264, 144] on div "Icon/Document Browse or drag files here (max 100MB total) Tap to choose files o…" at bounding box center [313, 142] width 248 height 27
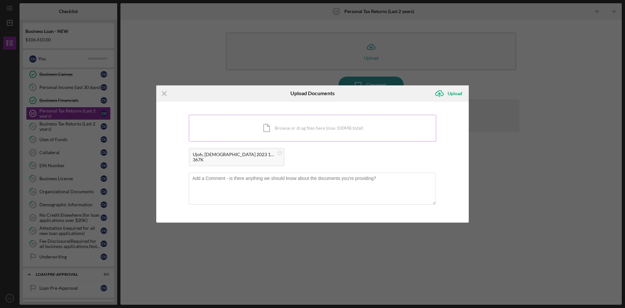
click at [267, 128] on div "Icon/Document Browse or drag files here (max 100MB total) Tap to choose files o…" at bounding box center [313, 128] width 248 height 27
click at [301, 127] on div "Icon/Document Browse or drag files here (max 100MB total) Tap to choose files o…" at bounding box center [313, 128] width 248 height 27
click at [451, 93] on div "Upload" at bounding box center [455, 93] width 15 height 13
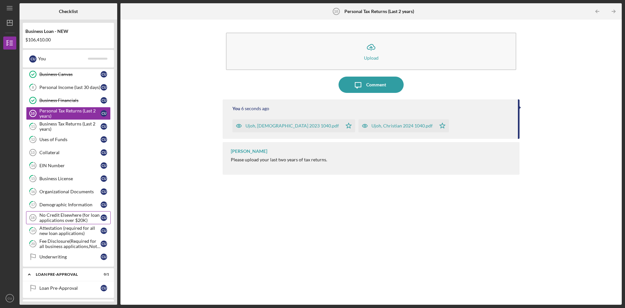
click at [58, 219] on div "No Credit Elsewhere (for loan applications over $20K)" at bounding box center [69, 217] width 61 height 10
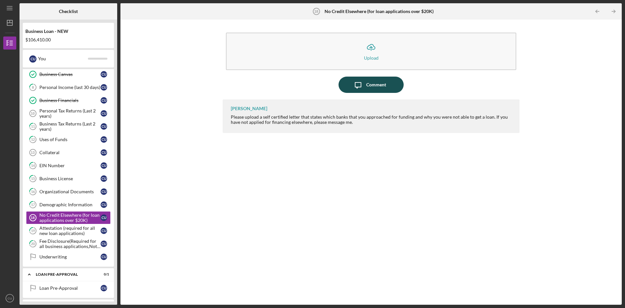
click at [366, 84] on div "Comment" at bounding box center [376, 85] width 20 height 16
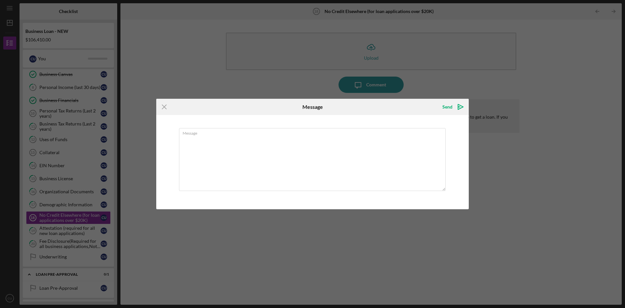
drag, startPoint x: 211, startPoint y: 146, endPoint x: 361, endPoint y: 200, distance: 159.0
click at [260, 182] on textarea "Message" at bounding box center [312, 159] width 267 height 63
type textarea "I HAVE NOT APPLIED FOR CREDIT ELSEWHERE"
click at [448, 107] on div "Send" at bounding box center [448, 106] width 10 height 13
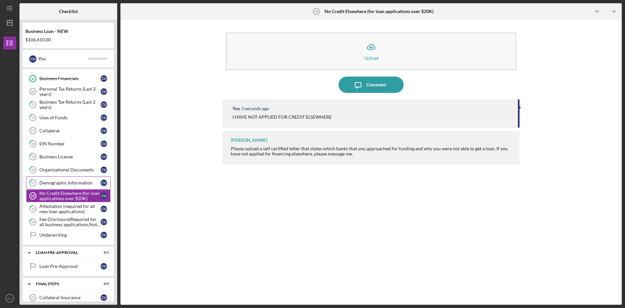
scroll to position [175, 0]
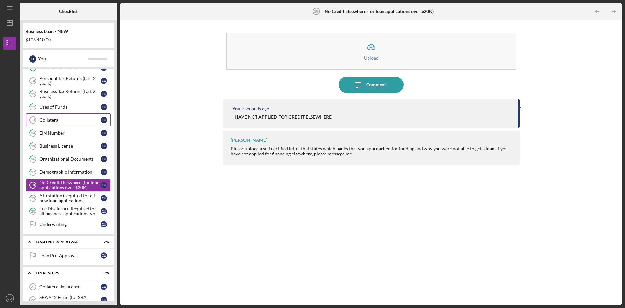
click at [49, 123] on link "Collateral 13 Collateral C U" at bounding box center [68, 119] width 85 height 13
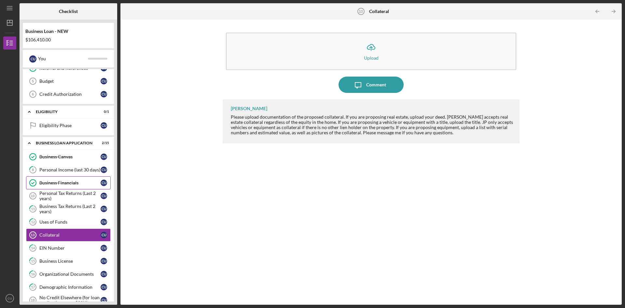
scroll to position [65, 0]
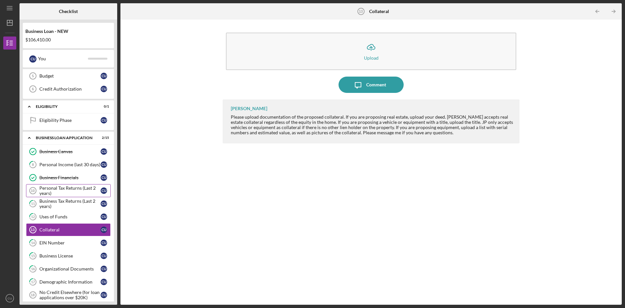
click at [42, 185] on link "Personal Tax Returns (Last 2 years) 10 Personal Tax Returns (Last 2 years) C U" at bounding box center [68, 190] width 85 height 13
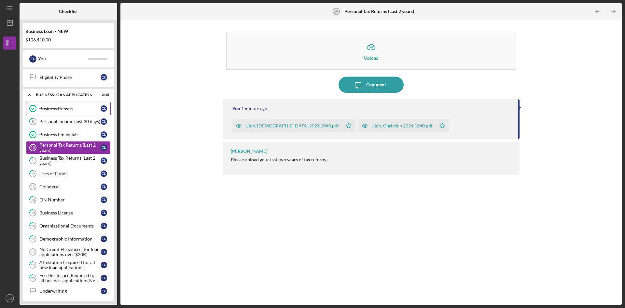
scroll to position [98, 0]
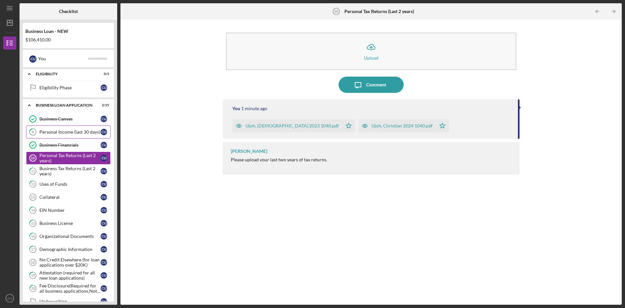
click at [75, 131] on div "Personal Income (last 30 days)" at bounding box center [69, 131] width 61 height 5
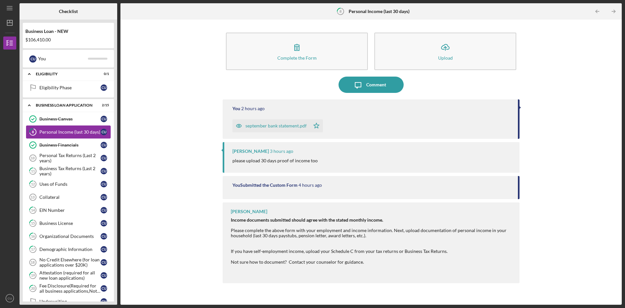
click at [69, 133] on div "Personal Income (last 30 days)" at bounding box center [69, 131] width 61 height 5
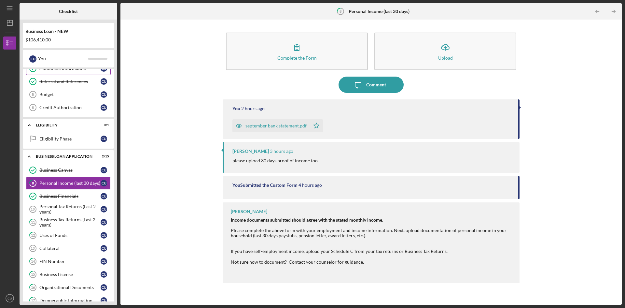
scroll to position [33, 0]
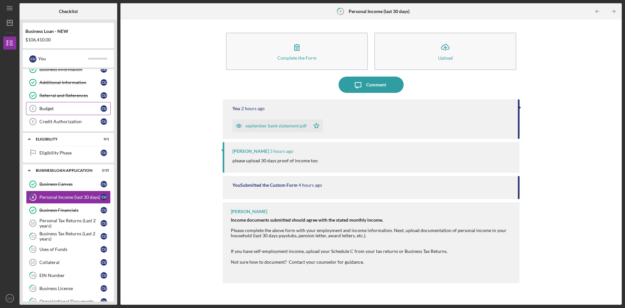
click at [65, 108] on div "Budget" at bounding box center [69, 108] width 61 height 5
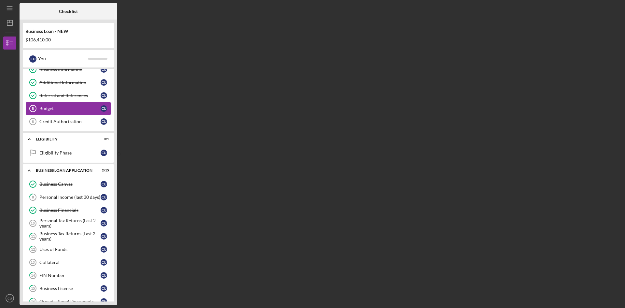
click at [81, 109] on div "Budget" at bounding box center [69, 108] width 61 height 5
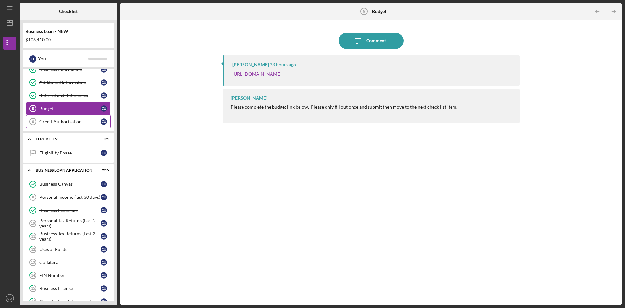
click at [62, 125] on link "Credit Authorization 6 Credit Authorization C U" at bounding box center [68, 121] width 85 height 13
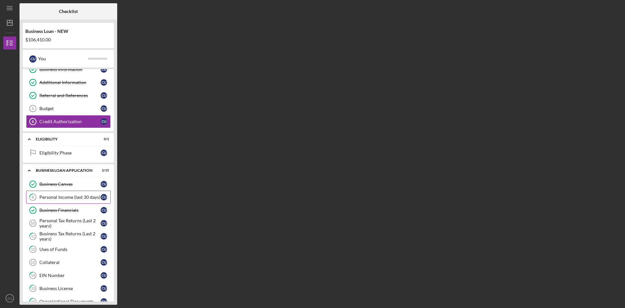
click at [66, 197] on div "Personal Income (last 30 days)" at bounding box center [69, 196] width 61 height 5
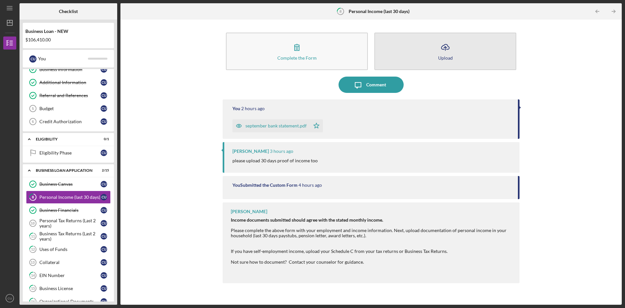
click at [441, 44] on icon "Icon/Upload" at bounding box center [445, 47] width 16 height 16
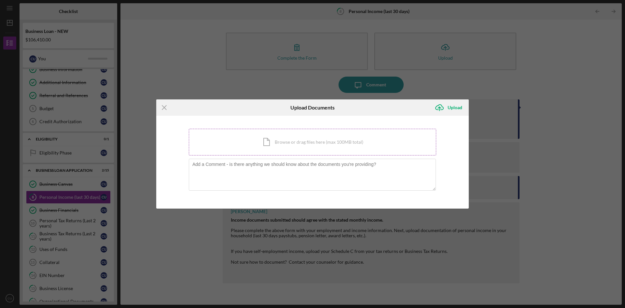
click at [275, 143] on div "Icon/Document Browse or drag files here (max 100MB total) Tap to choose files o…" at bounding box center [313, 142] width 248 height 27
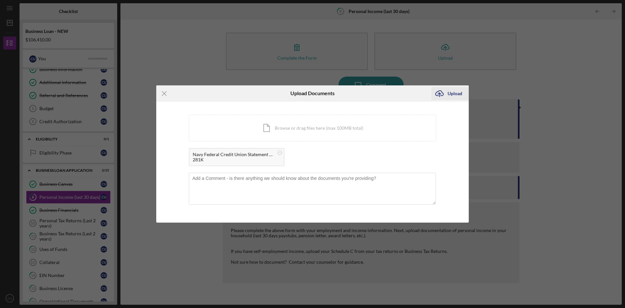
click at [453, 90] on div "Upload" at bounding box center [455, 93] width 15 height 13
